Goal: Check status: Check status

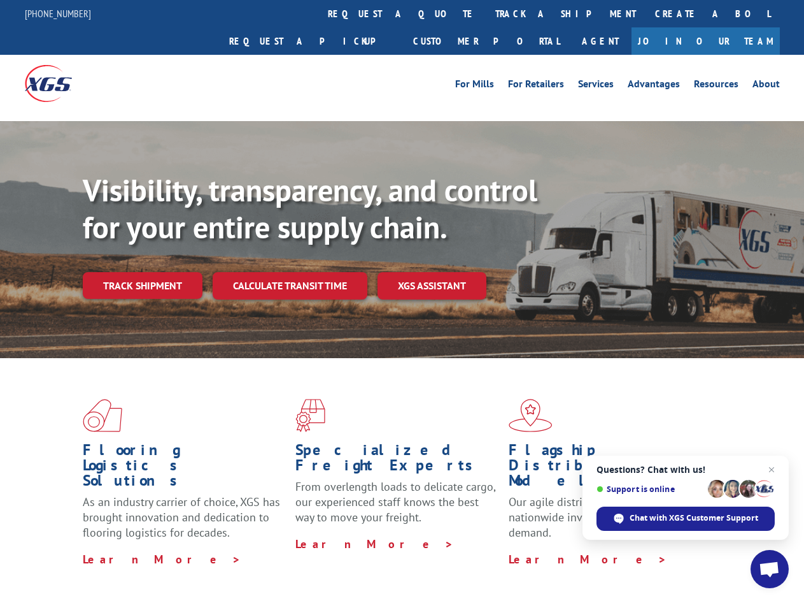
click at [402, 300] on div "Visibility, transparency, and control for your entire supply chain. Track shipm…" at bounding box center [444, 261] width 722 height 178
click at [486, 13] on link "track a shipment" at bounding box center [566, 13] width 160 height 27
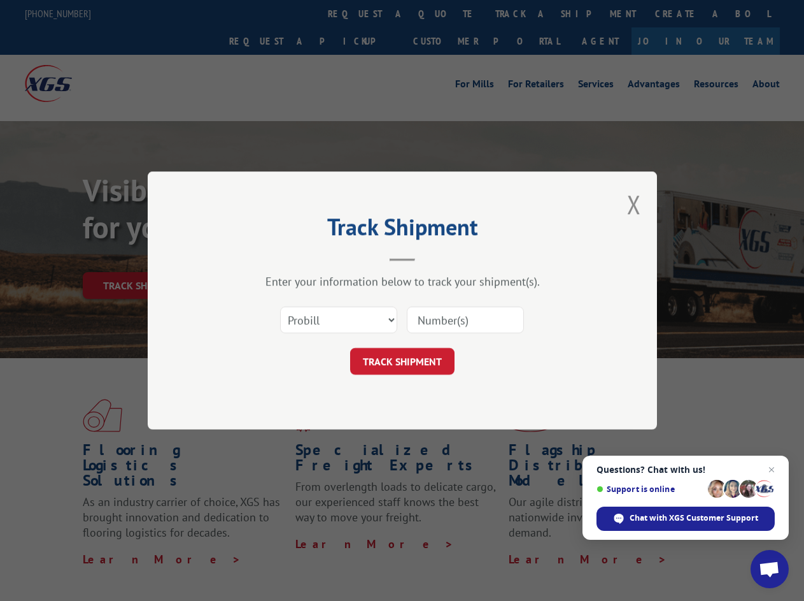
click at [445, 13] on div "Track Shipment Enter your information below to track your shipment(s). Select c…" at bounding box center [402, 300] width 804 height 601
click at [524, 13] on div "Track Shipment Enter your information below to track your shipment(s). Select c…" at bounding box center [402, 300] width 804 height 601
click at [142, 257] on div "Track Shipment Enter your information below to track your shipment(s). Select c…" at bounding box center [402, 300] width 804 height 601
click at [289, 257] on header "Track Shipment" at bounding box center [402, 239] width 382 height 43
click at [432, 257] on header "Track Shipment" at bounding box center [402, 239] width 382 height 43
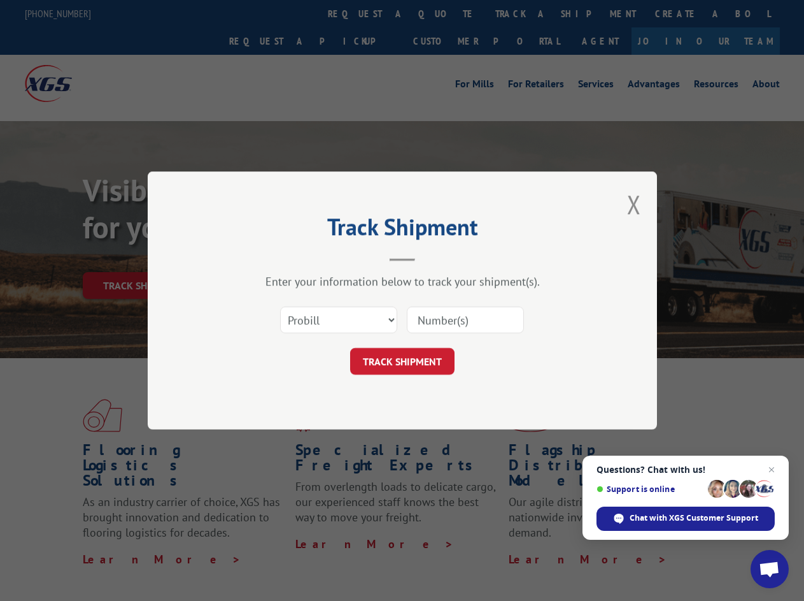
click at [770, 569] on span "Open chat" at bounding box center [769, 570] width 21 height 18
